Goal: Share content: Share content

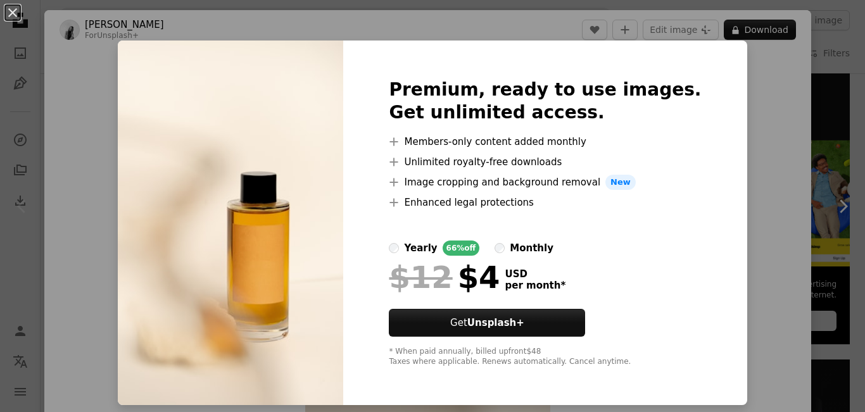
scroll to position [87, 0]
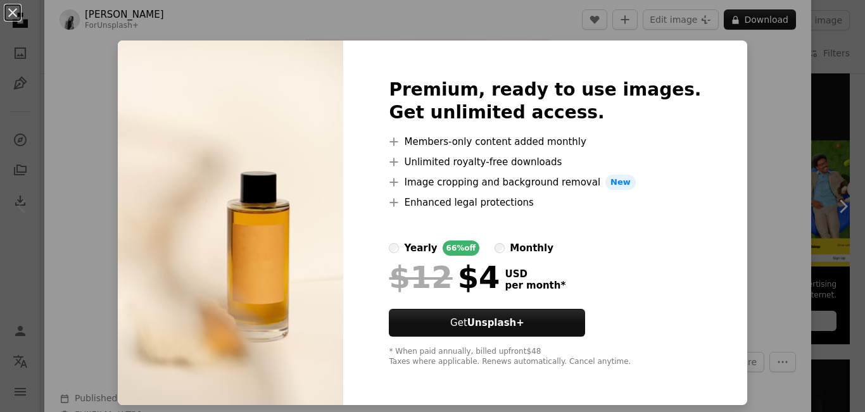
click at [735, 72] on div "An X shape Premium, ready to use images. Get unlimited access. A plus sign Memb…" at bounding box center [432, 206] width 865 height 412
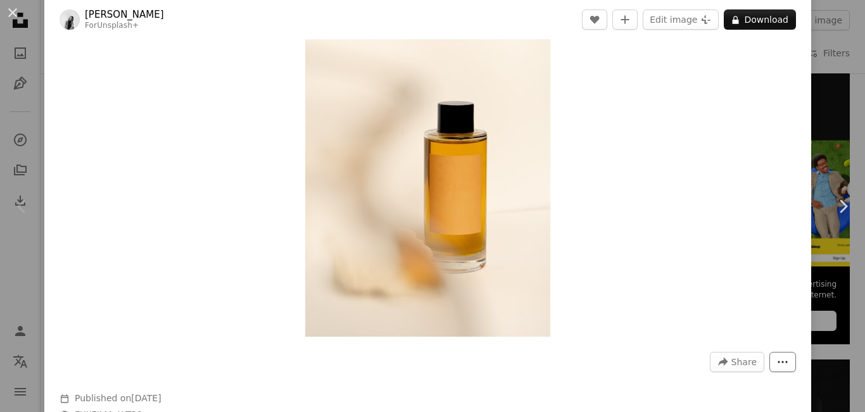
click at [778, 362] on icon "More Actions" at bounding box center [782, 363] width 9 height 2
click at [742, 363] on dialog "An X shape Chevron left Chevron right [PERSON_NAME] For Unsplash+ A heart A plu…" at bounding box center [432, 206] width 865 height 412
click at [731, 358] on span "Share" at bounding box center [743, 362] width 25 height 19
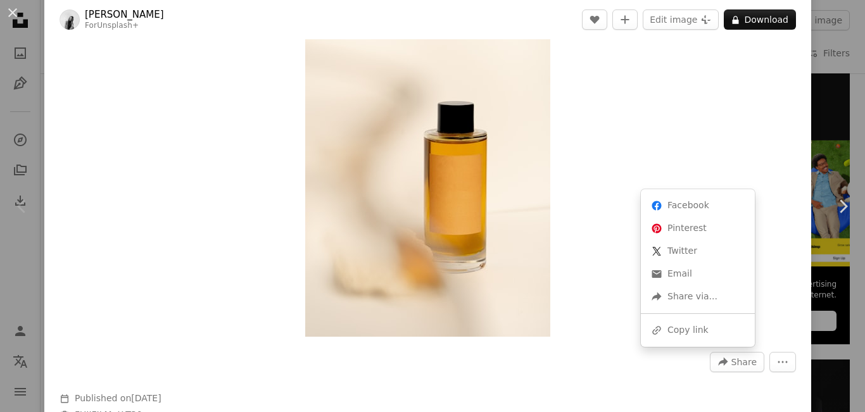
click at [624, 280] on dialog "An X shape Chevron left Chevron right [PERSON_NAME] For Unsplash+ A heart A plu…" at bounding box center [432, 206] width 865 height 412
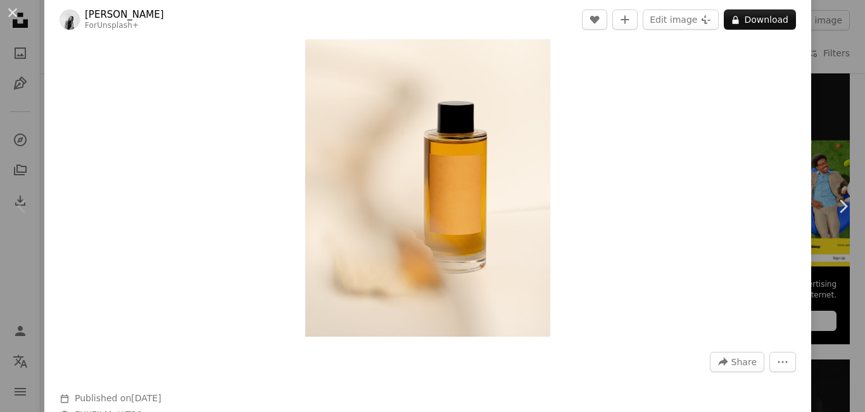
click at [470, 164] on img "Zoom in on this image" at bounding box center [427, 153] width 245 height 368
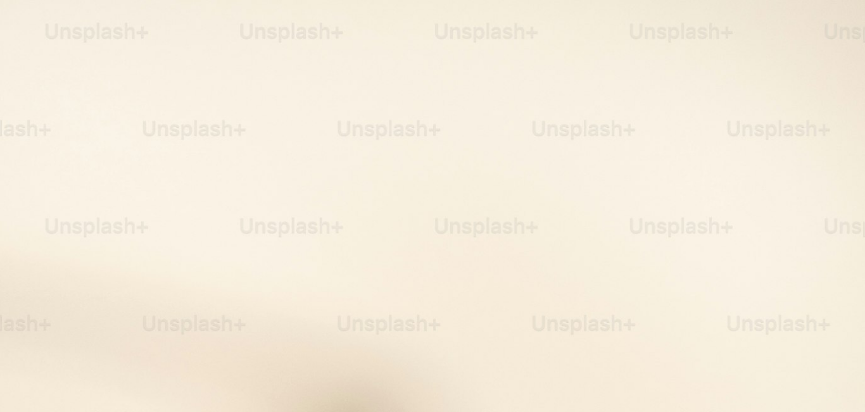
scroll to position [430, 0]
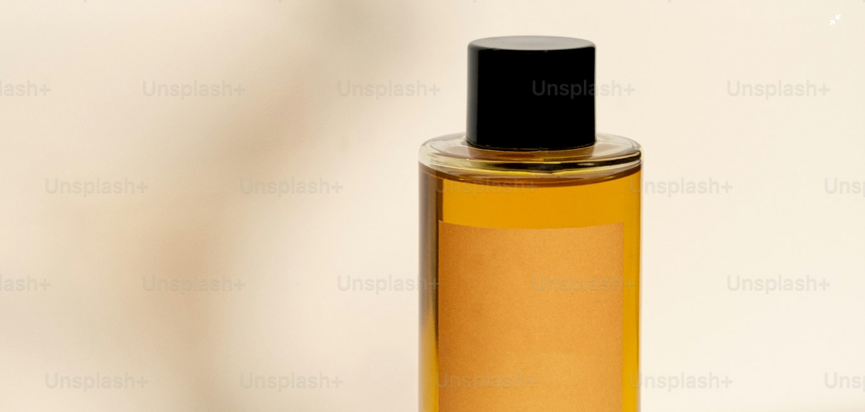
drag, startPoint x: 470, startPoint y: 164, endPoint x: 293, endPoint y: 80, distance: 195.7
click at [293, 80] on img "Zoom out on this image" at bounding box center [432, 218] width 866 height 1299
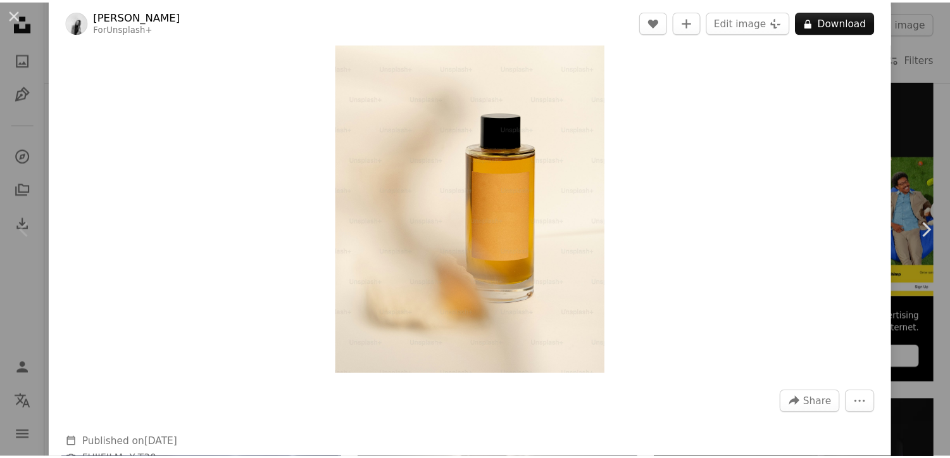
scroll to position [56, 0]
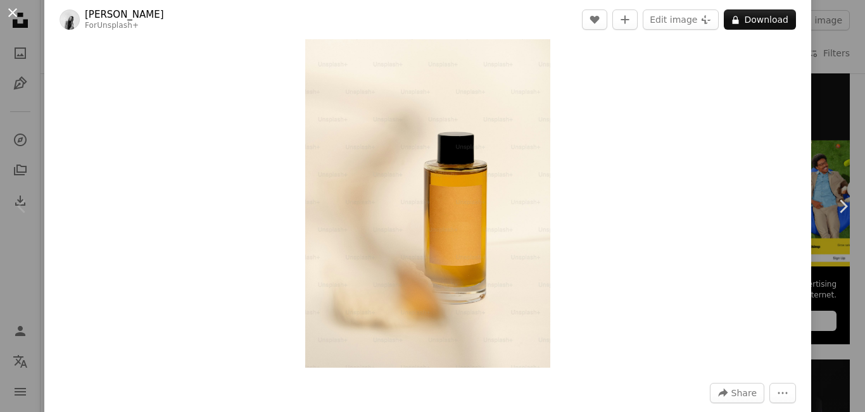
click at [11, 14] on button "An X shape" at bounding box center [12, 12] width 15 height 15
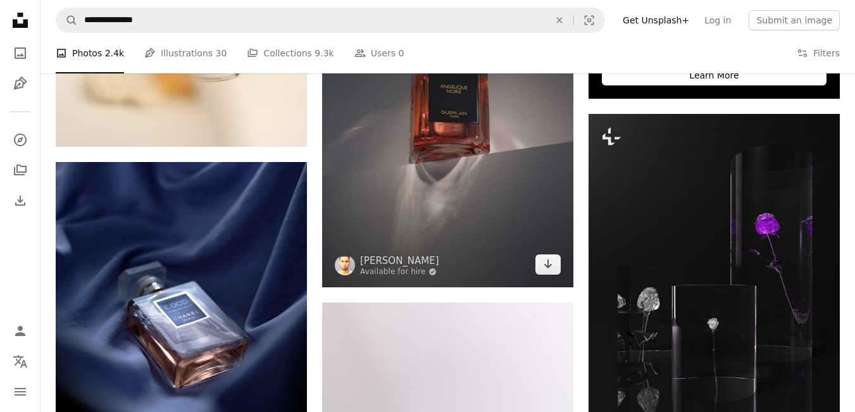
scroll to position [560, 0]
